Goal: Check status

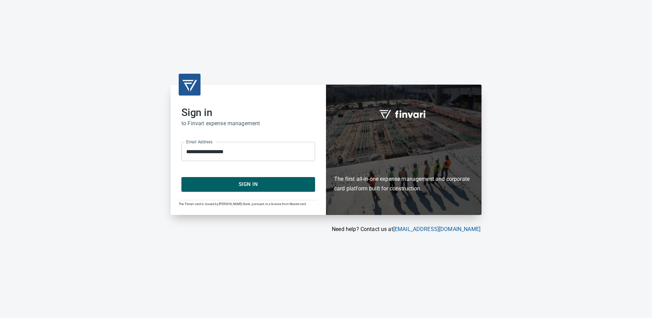
click at [247, 183] on span "Sign In" at bounding box center [248, 184] width 119 height 9
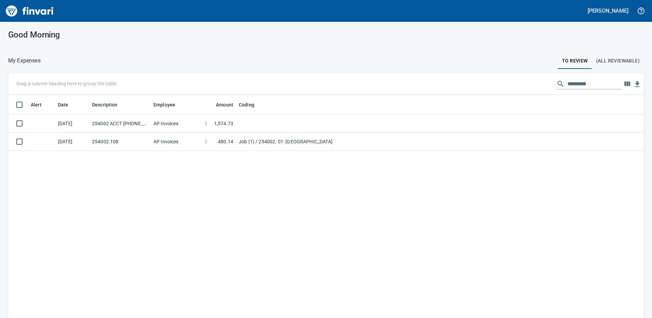
scroll to position [1, 1]
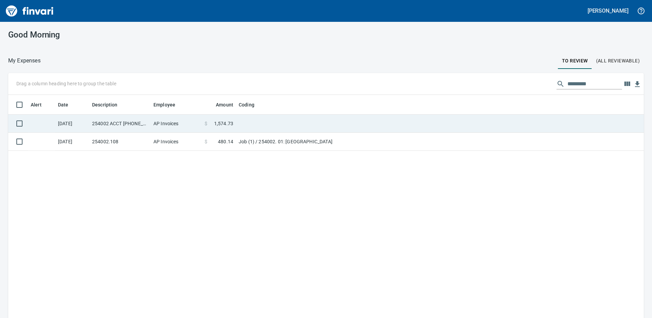
click at [140, 126] on td "254002 ACCT [PHONE_NUMBER]" at bounding box center [119, 124] width 61 height 18
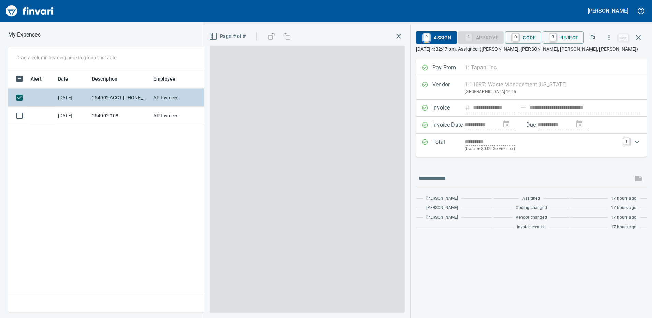
scroll to position [238, 460]
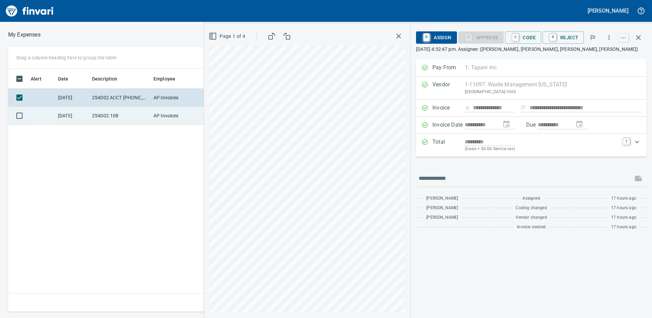
click at [94, 116] on td "254002.108" at bounding box center [119, 116] width 61 height 18
